Goal: Task Accomplishment & Management: Complete application form

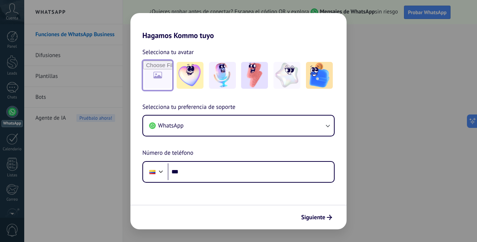
click at [161, 78] on input "file" at bounding box center [157, 75] width 29 height 29
click at [154, 77] on input "file" at bounding box center [157, 75] width 29 height 29
type input "**********"
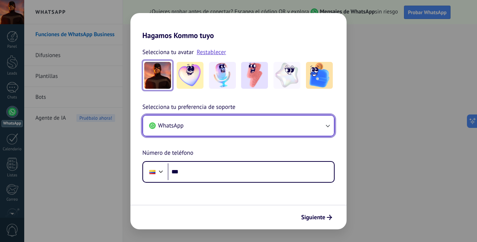
click at [327, 127] on icon "button" at bounding box center [327, 125] width 7 height 7
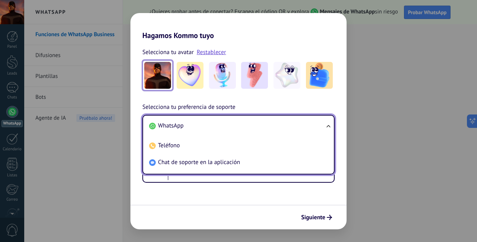
click at [354, 94] on div "Hagamos Kommo tuyo Selecciona tu avatar Restablecer Selecciona tu preferencia d…" at bounding box center [238, 121] width 477 height 242
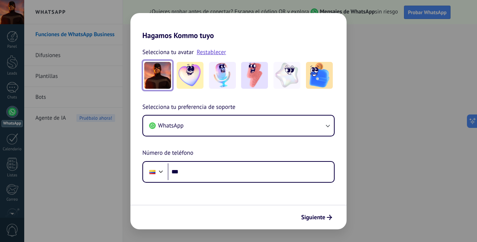
click at [82, 170] on div "Hagamos Kommo tuyo Selecciona tu avatar Restablecer Selecciona tu preferencia d…" at bounding box center [238, 121] width 477 height 242
